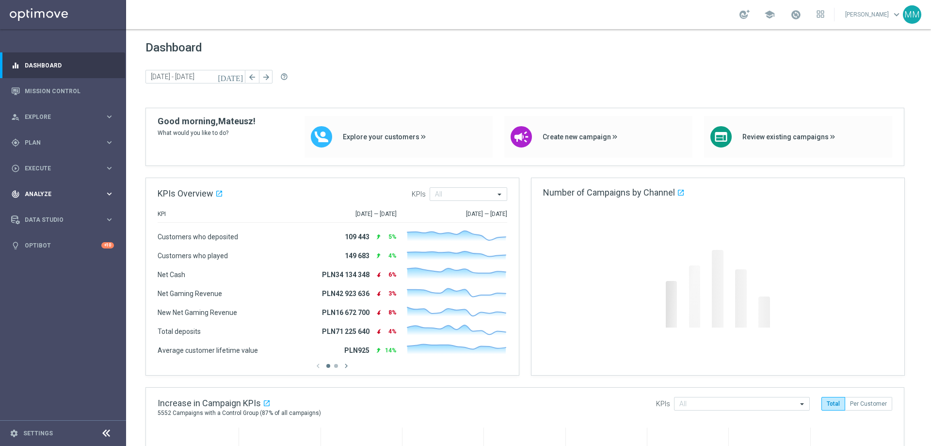
click at [87, 195] on span "Analyze" at bounding box center [65, 194] width 80 height 6
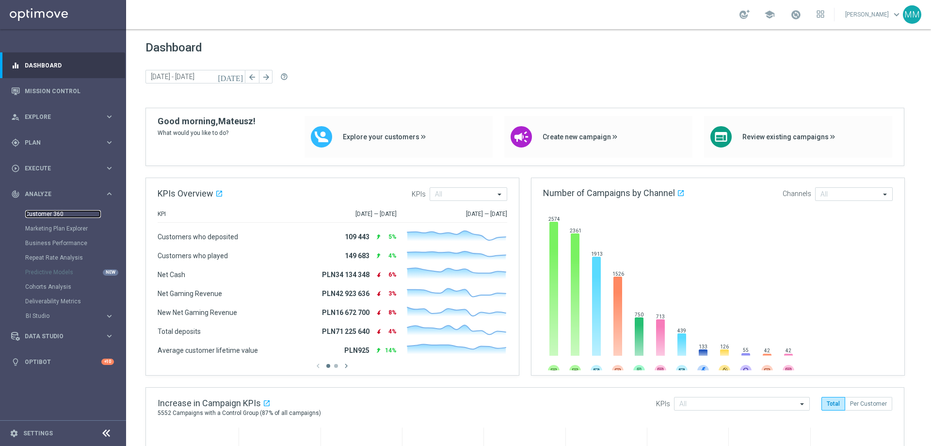
click at [80, 211] on link "Customer 360" at bounding box center [63, 214] width 76 height 8
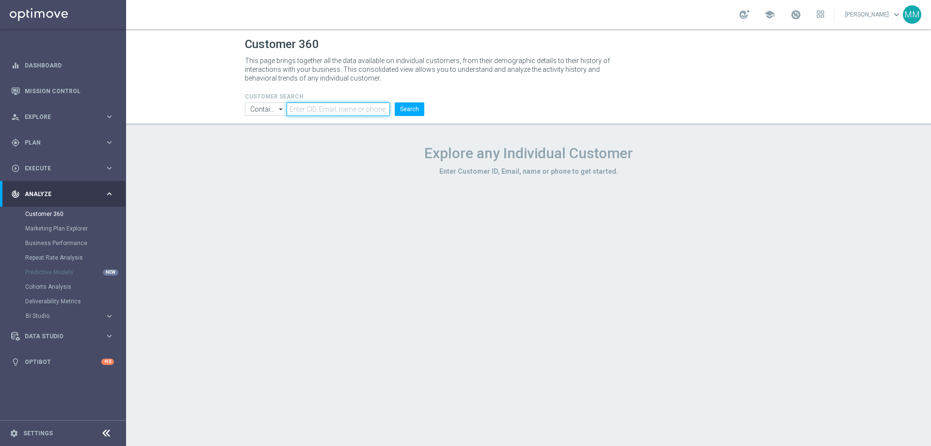
click at [339, 112] on input "text" at bounding box center [338, 109] width 103 height 14
paste input "163110"
click at [410, 109] on button "Search" at bounding box center [410, 109] width 30 height 14
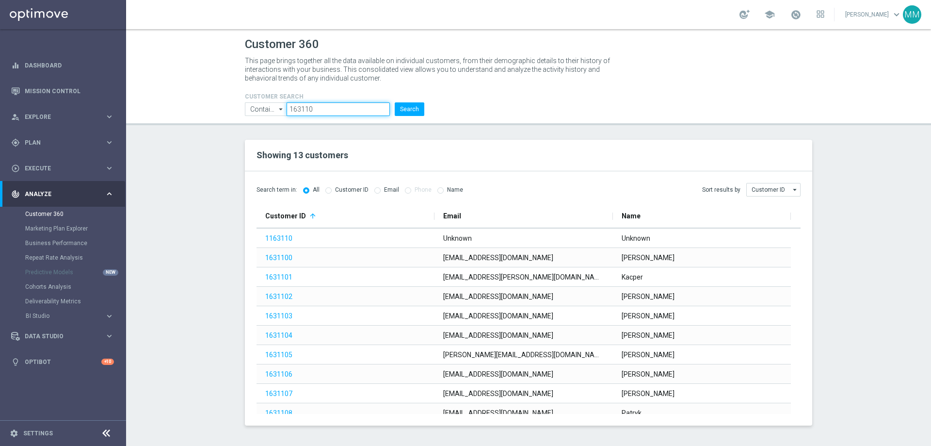
click at [342, 105] on input "163110" at bounding box center [338, 109] width 103 height 14
paste input "98886"
type input "1988860"
click at [401, 107] on button "Search" at bounding box center [410, 109] width 30 height 14
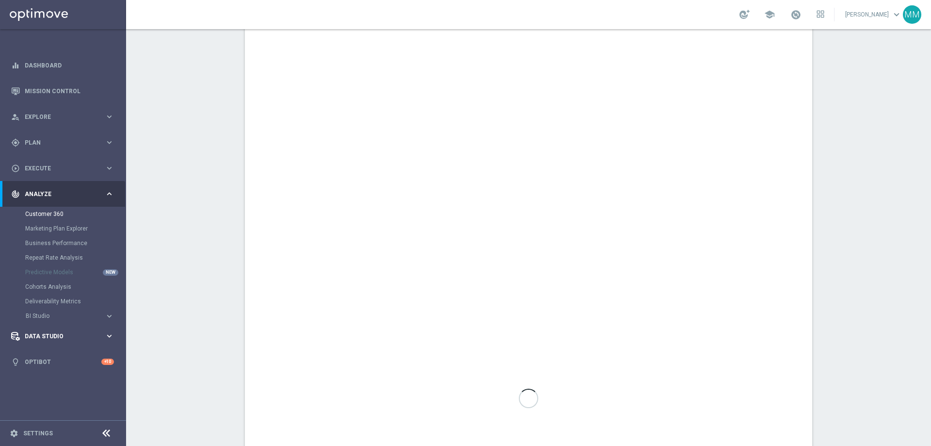
scroll to position [384, 0]
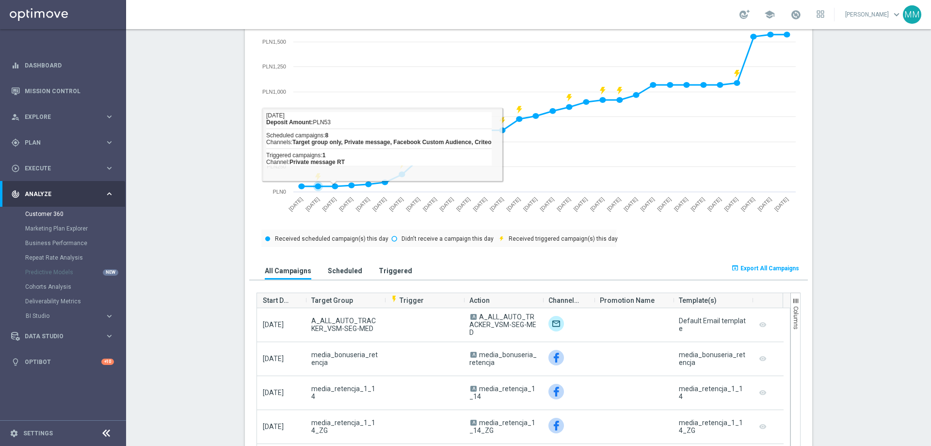
scroll to position [481, 0]
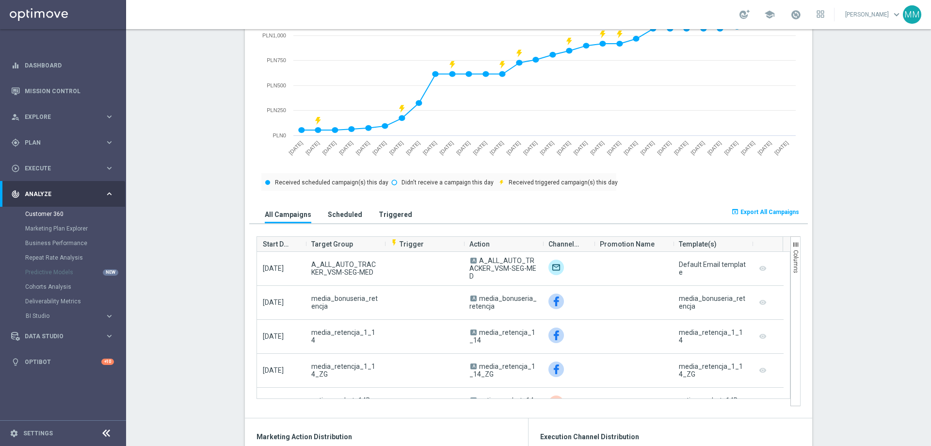
click at [388, 219] on h3 "Triggered" at bounding box center [395, 214] width 33 height 9
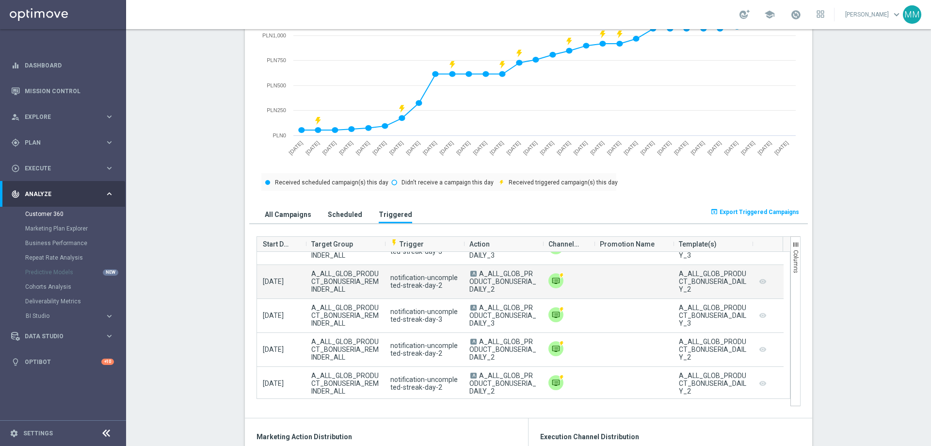
scroll to position [159, 0]
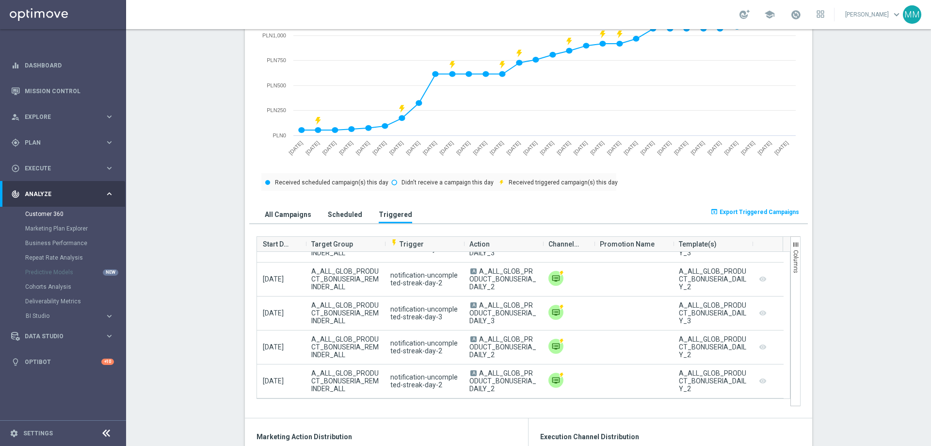
click at [339, 219] on h3 "Scheduled" at bounding box center [345, 214] width 34 height 9
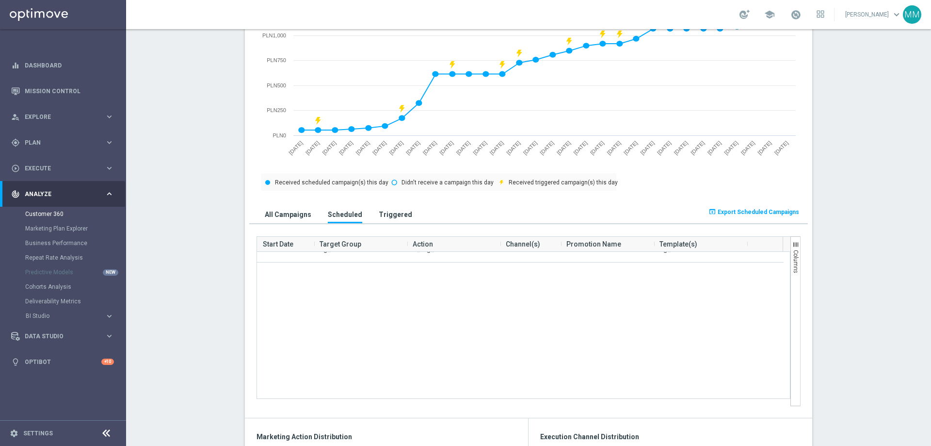
scroll to position [0, 0]
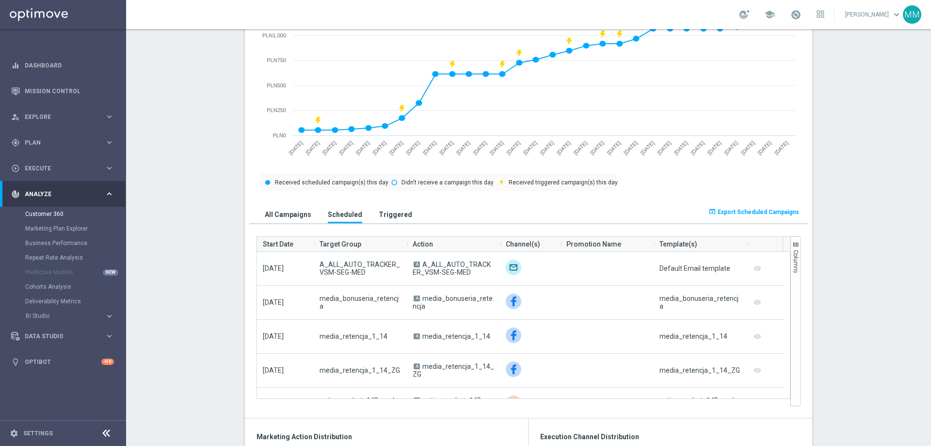
click at [287, 213] on h3 "All Campaigns" at bounding box center [288, 214] width 47 height 9
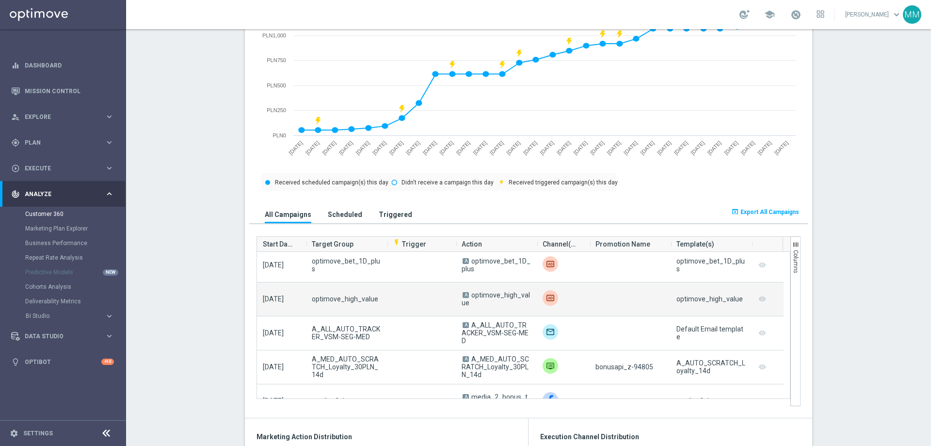
scroll to position [3685, 0]
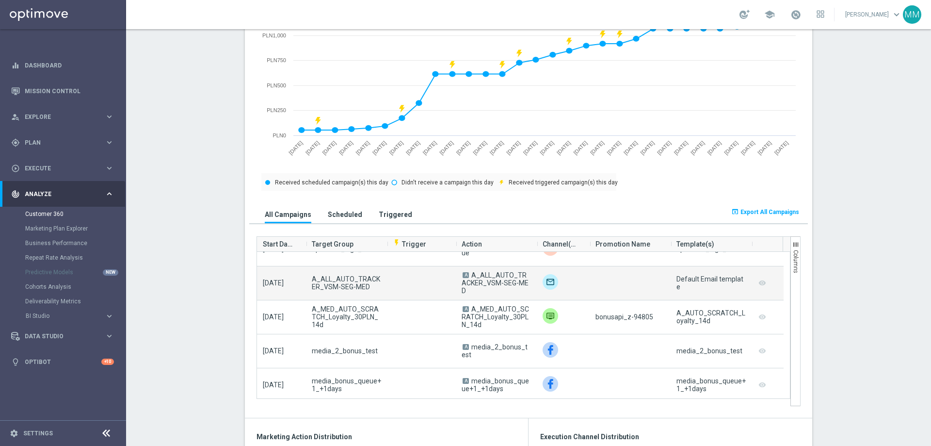
click at [414, 290] on div at bounding box center [421, 282] width 69 height 33
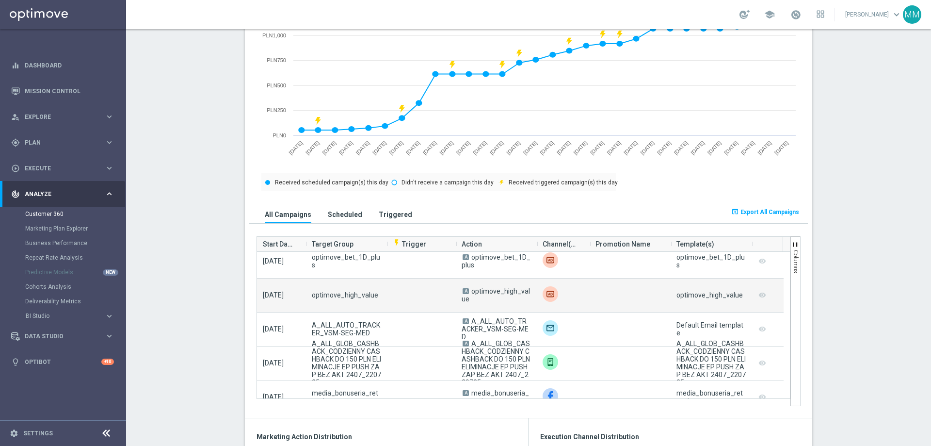
scroll to position [4267, 0]
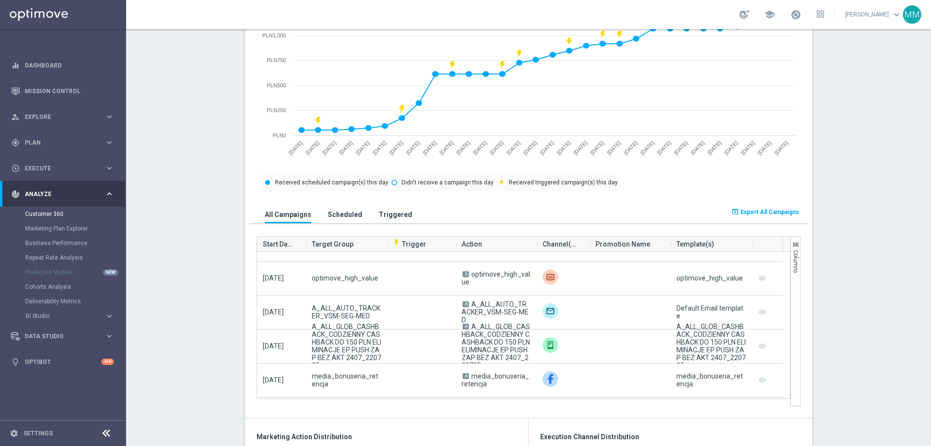
click at [850, 302] on section "AVG NGR L24WA: PLN76 more_vert CONSENT STATUS View Consent History FIRST DEPOSI…" at bounding box center [528, 426] width 805 height 1535
